Goal: Task Accomplishment & Management: Complete application form

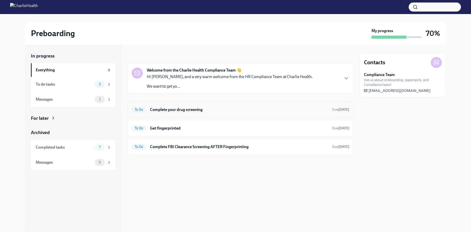
click at [177, 112] on h6 "Complete your drug screening" at bounding box center [239, 110] width 178 height 6
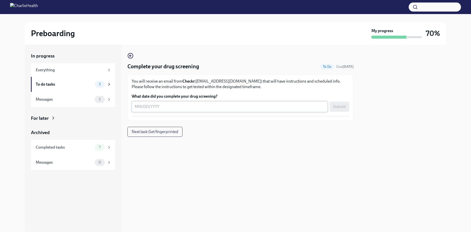
click at [158, 104] on textarea "What date did you complete your drug screening?" at bounding box center [230, 107] width 190 height 6
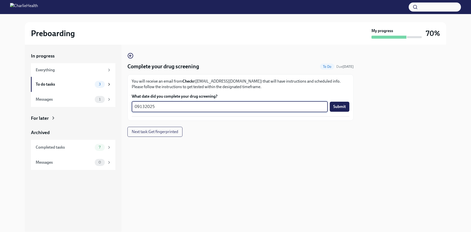
click at [221, 125] on div "Complete your drug screening To Do Due [DATE] You will receive an email from Ch…" at bounding box center [240, 95] width 226 height 84
click at [203, 107] on textarea "09132025" at bounding box center [230, 107] width 190 height 6
click at [139, 107] on textarea "09132025" at bounding box center [230, 107] width 190 height 6
click at [146, 105] on textarea "09/132025" at bounding box center [230, 107] width 190 height 6
type textarea "[DATE]"
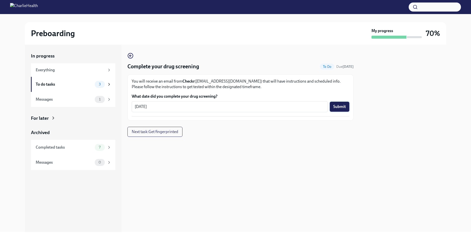
click at [344, 107] on span "Submit" at bounding box center [339, 106] width 13 height 5
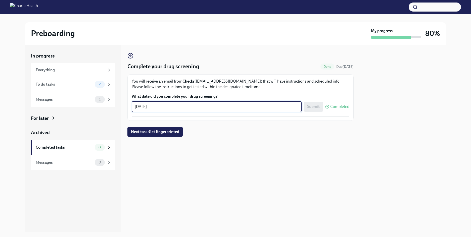
drag, startPoint x: 213, startPoint y: 107, endPoint x: 118, endPoint y: 104, distance: 95.1
click at [119, 104] on div "In progress Everything To do tasks 2 Messages 1 For later Archived Completed ta…" at bounding box center [235, 139] width 421 height 188
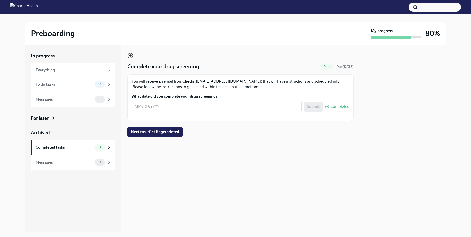
click at [131, 56] on icon "button" at bounding box center [130, 56] width 6 height 6
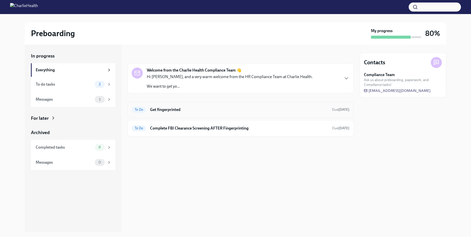
click at [199, 109] on h6 "Get fingerprinted" at bounding box center [239, 110] width 178 height 6
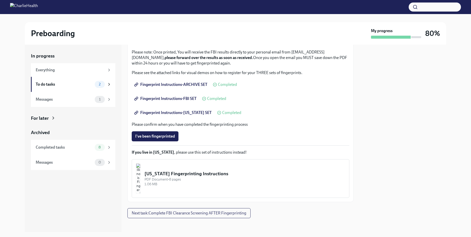
scroll to position [56, 0]
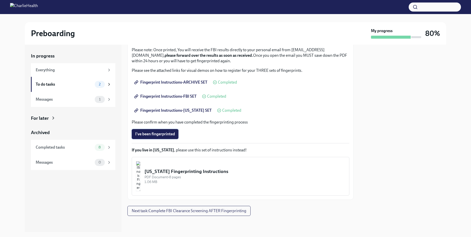
click at [158, 132] on span "I've been fingerprinted" at bounding box center [155, 134] width 40 height 5
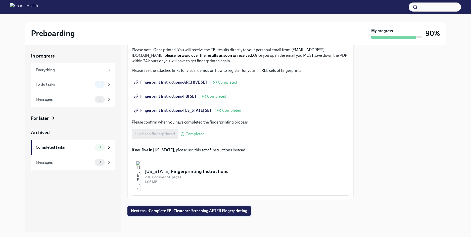
click at [198, 210] on span "Next task : Complete FBI Clearance Screening AFTER Fingerprinting" at bounding box center [189, 211] width 116 height 5
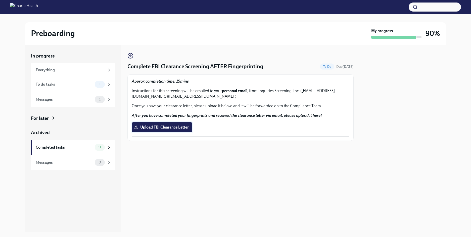
click at [162, 126] on span "Upload FBI Clearance Letter" at bounding box center [162, 127] width 54 height 5
click at [0, 0] on input "Upload FBI Clearance Letter" at bounding box center [0, 0] width 0 height 0
click at [131, 57] on icon "button" at bounding box center [130, 56] width 6 height 6
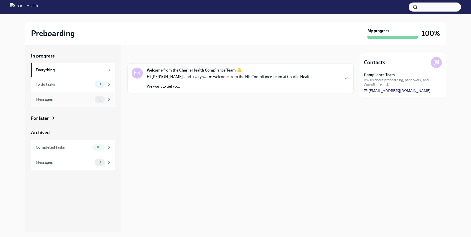
click at [80, 101] on div "Messages" at bounding box center [64, 100] width 57 height 6
click at [79, 86] on div "To do tasks" at bounding box center [64, 85] width 57 height 6
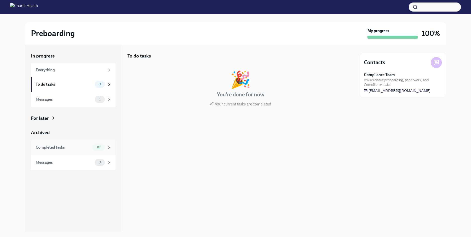
click at [77, 148] on div "Completed tasks" at bounding box center [63, 148] width 55 height 6
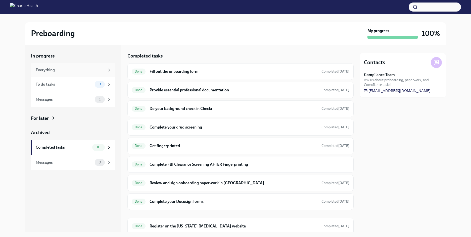
click at [68, 65] on div "Everything" at bounding box center [73, 70] width 84 height 14
